Goal: Ask a question

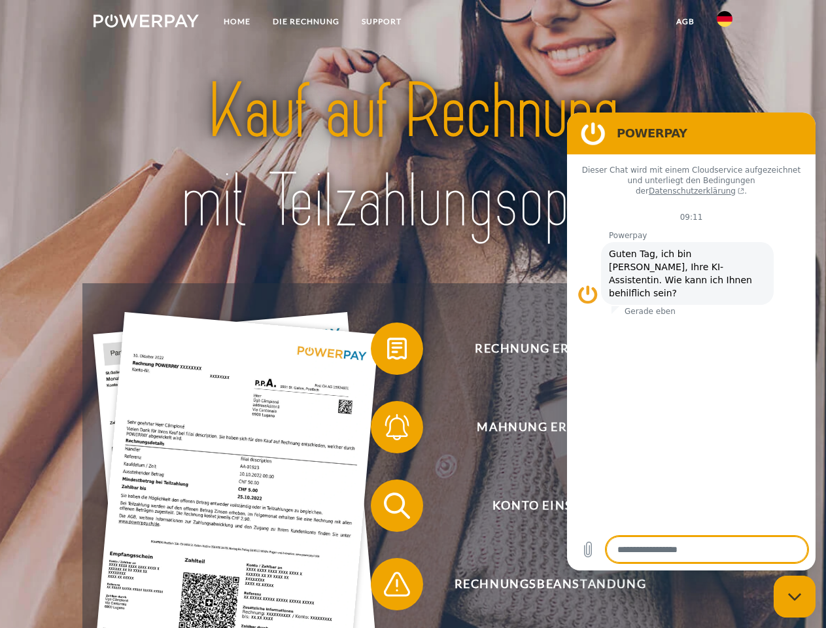
click at [146, 23] on img at bounding box center [146, 20] width 105 height 13
click at [725, 23] on img at bounding box center [725, 19] width 16 height 16
click at [685, 22] on link "agb" at bounding box center [685, 22] width 41 height 24
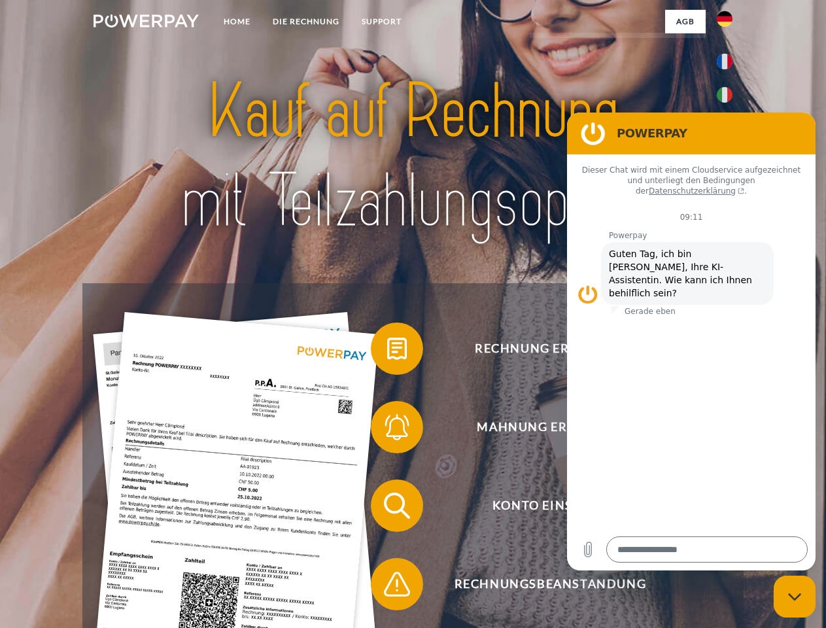
click at [387, 351] on span at bounding box center [377, 348] width 65 height 65
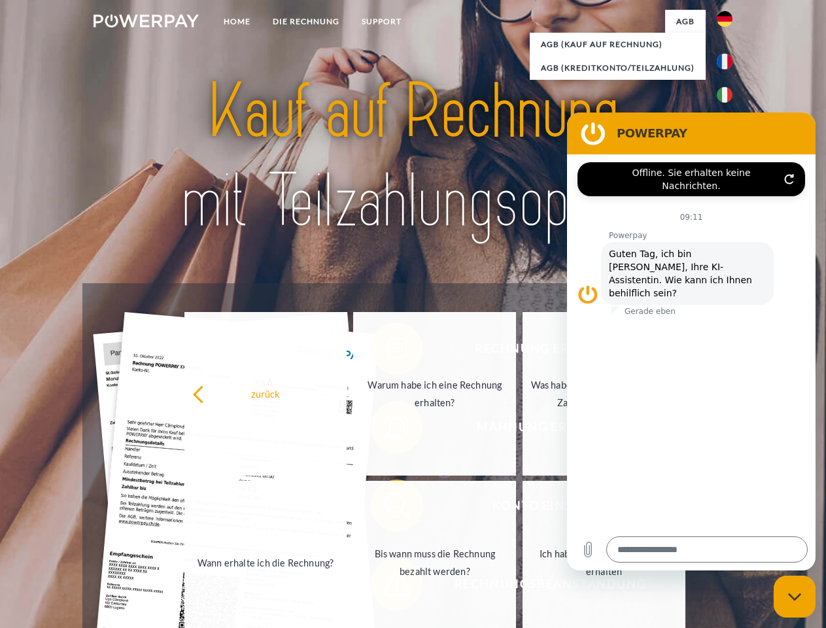
click at [387, 430] on div "Rechnung erhalten? Mahnung erhalten? Konto einsehen" at bounding box center [412, 544] width 661 height 523
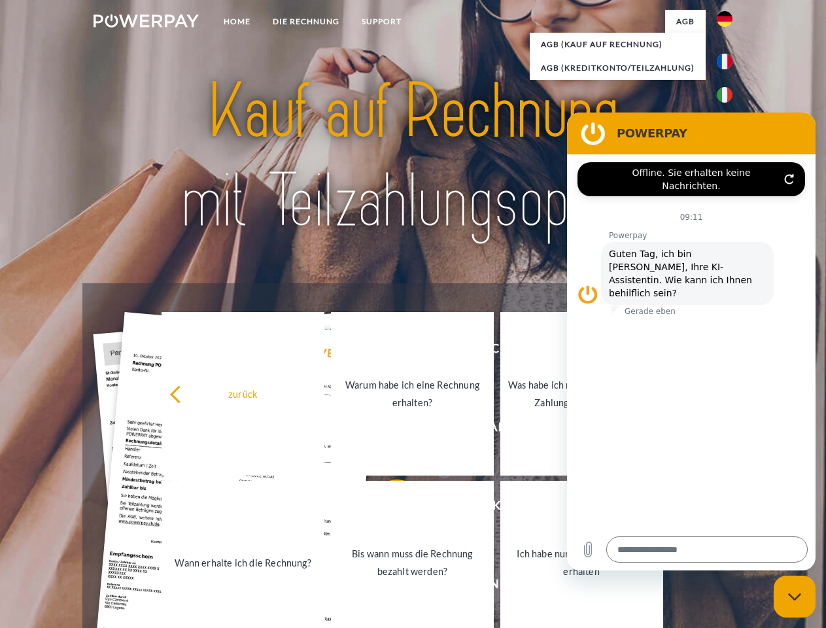
click at [387, 508] on link "Bis wann muss die Rechnung bezahlt werden?" at bounding box center [412, 563] width 163 height 164
click at [387, 587] on span at bounding box center [377, 583] width 65 height 65
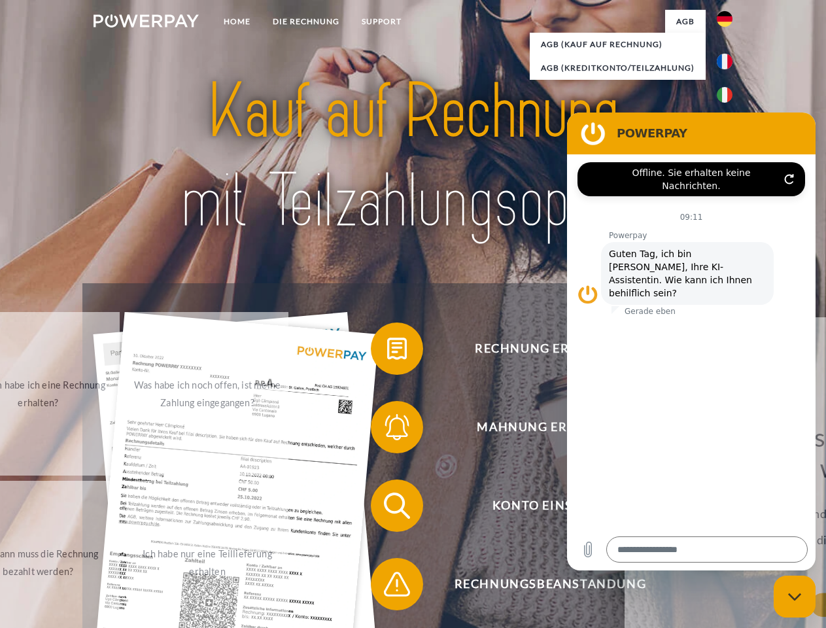
click at [795, 597] on icon "Messaging-Fenster schließen" at bounding box center [795, 597] width 14 height 9
type textarea "*"
